Goal: Information Seeking & Learning: Learn about a topic

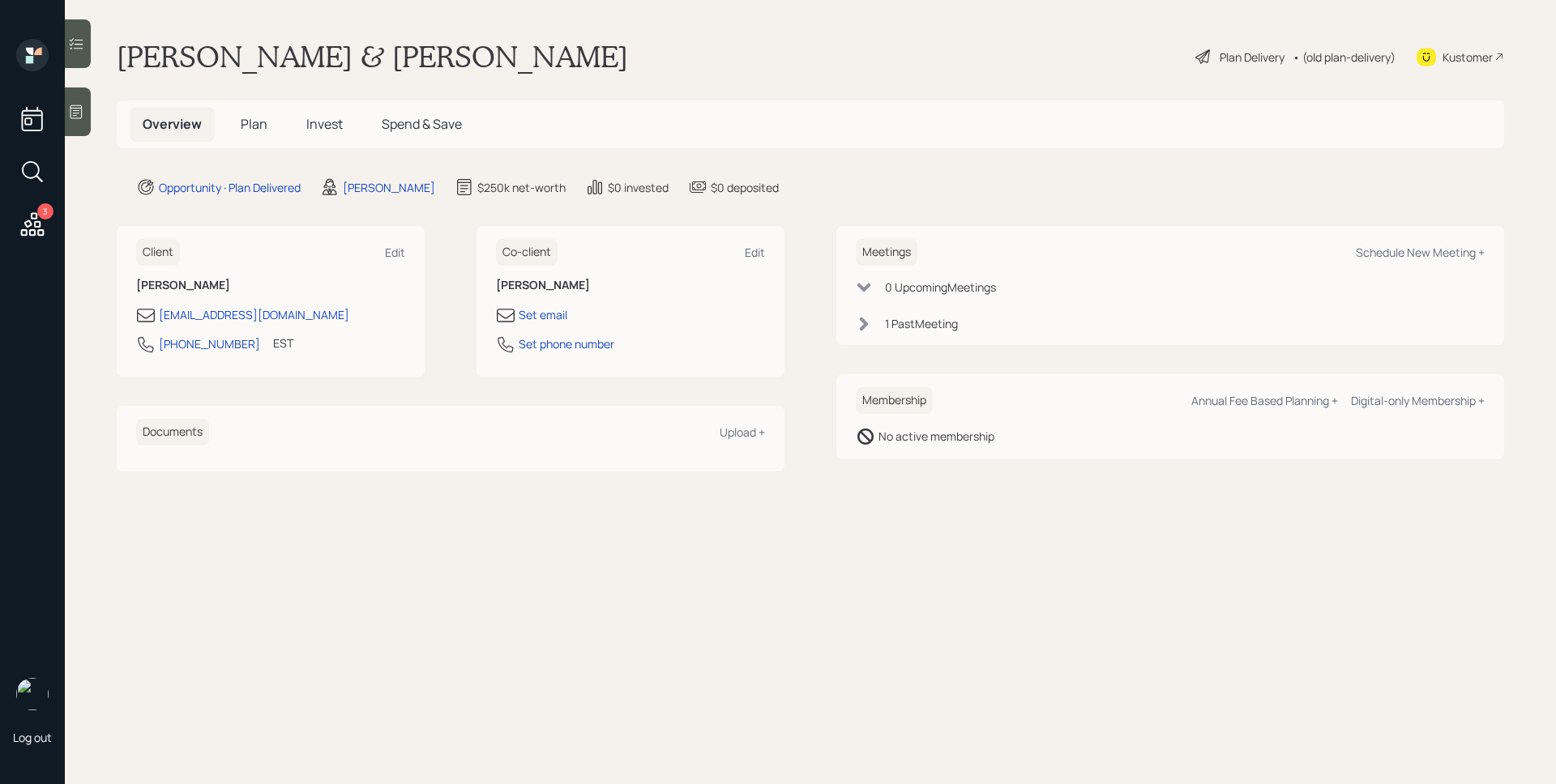
click at [318, 108] on h5 "Invest" at bounding box center [324, 124] width 62 height 35
